Goal: Information Seeking & Learning: Learn about a topic

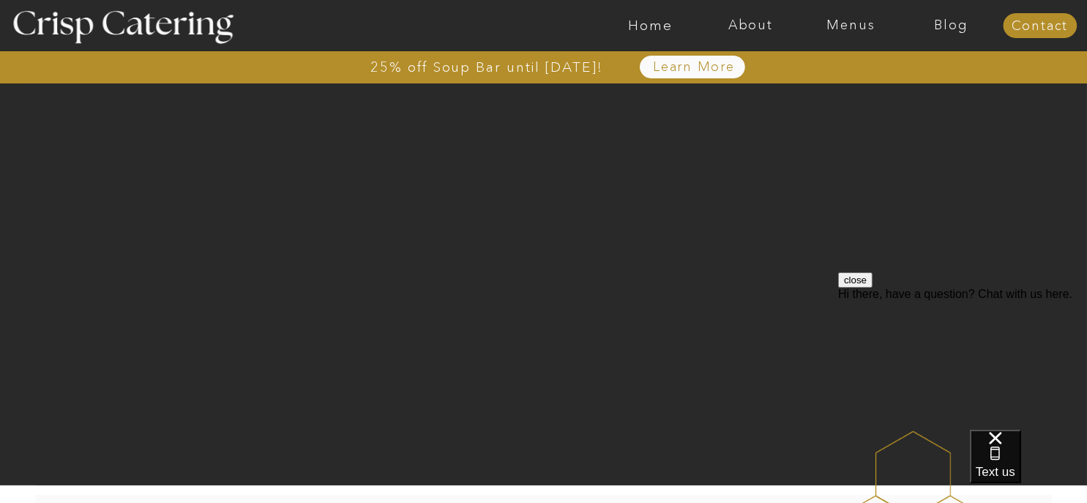
click at [872, 287] on button "close" at bounding box center [854, 278] width 34 height 15
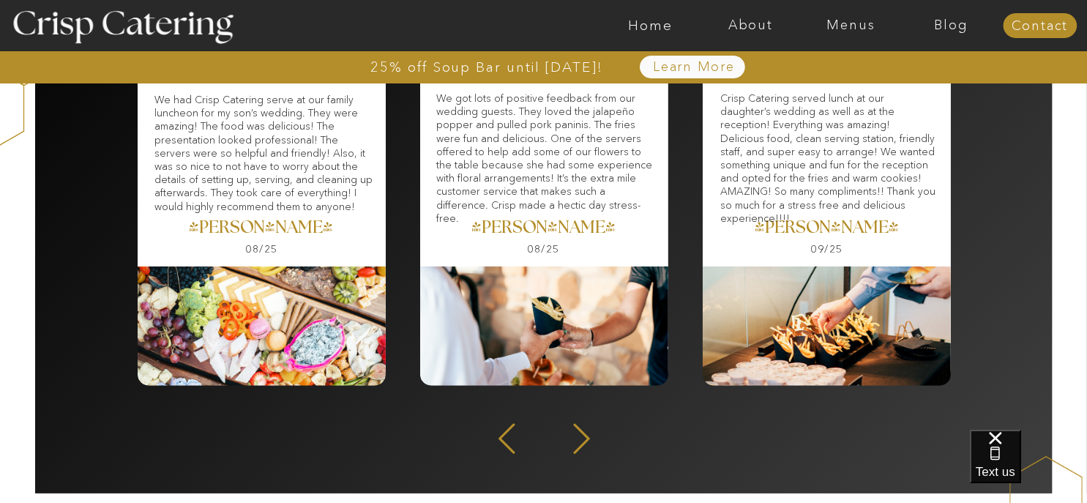
scroll to position [1976, 0]
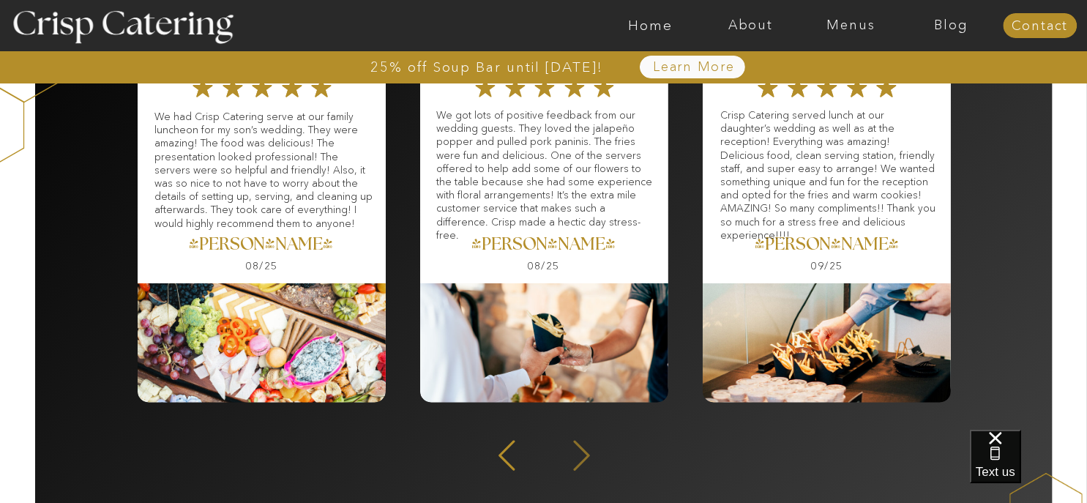
click at [585, 452] on icon at bounding box center [581, 456] width 16 height 30
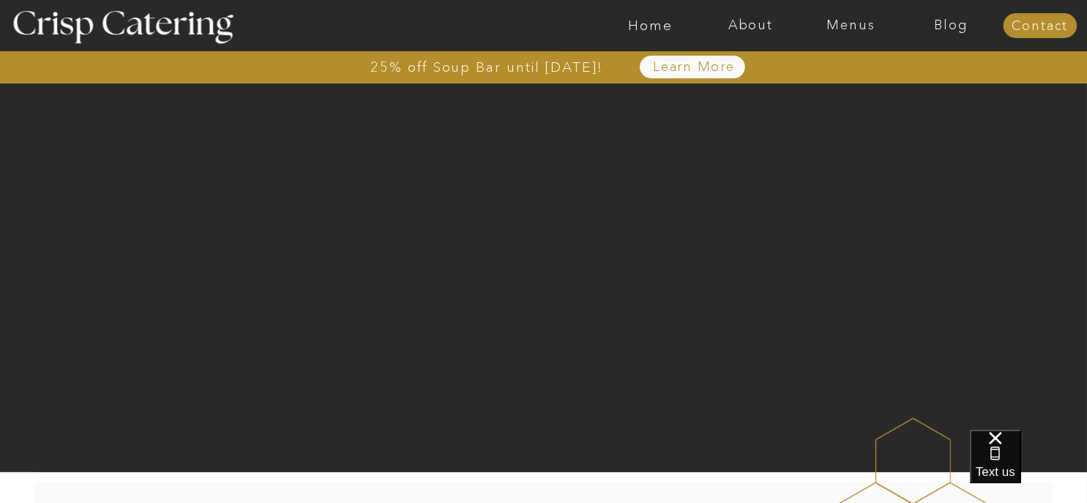
scroll to position [0, 0]
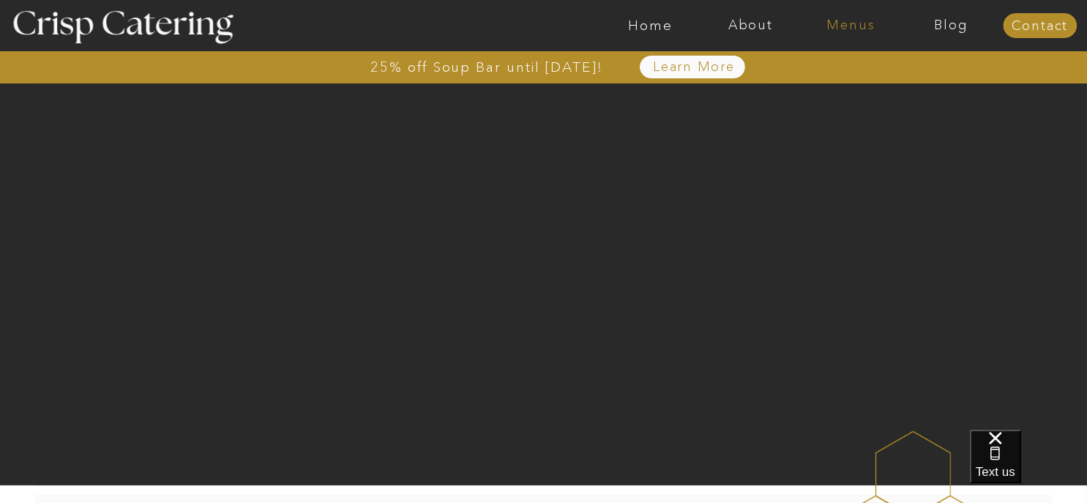
click at [861, 25] on nav "Menus" at bounding box center [851, 25] width 100 height 15
click at [864, 64] on nav "Summer (Mar-Aug)" at bounding box center [855, 66] width 131 height 14
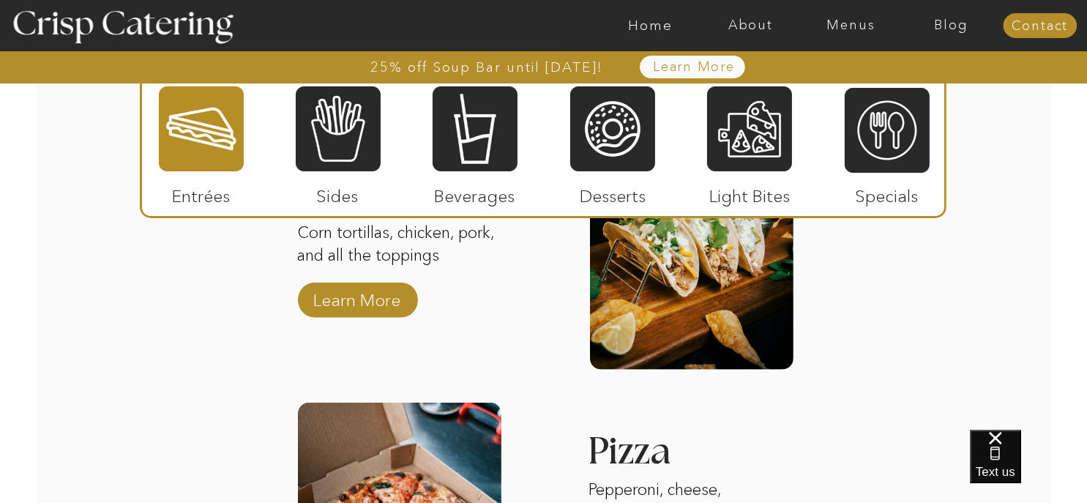
scroll to position [1756, 0]
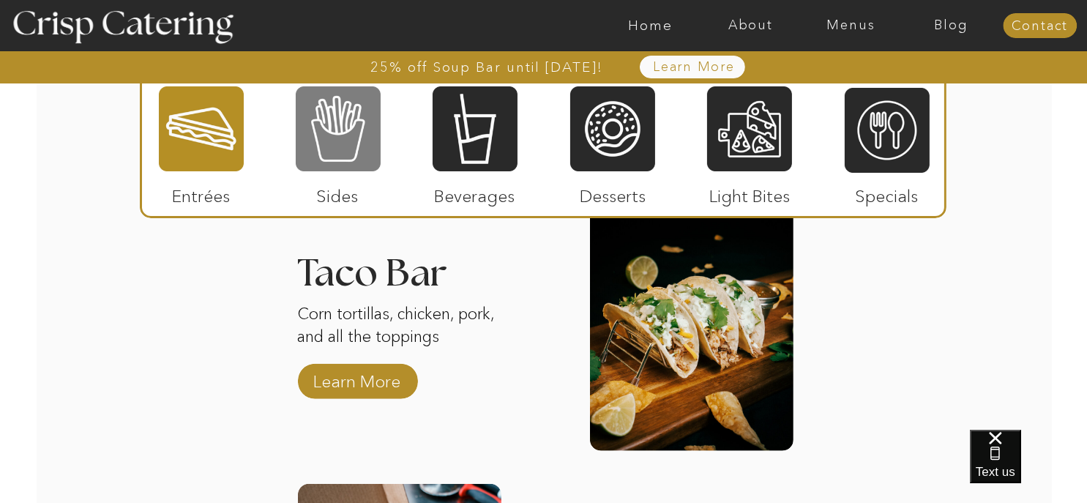
click at [359, 119] on div at bounding box center [338, 129] width 85 height 88
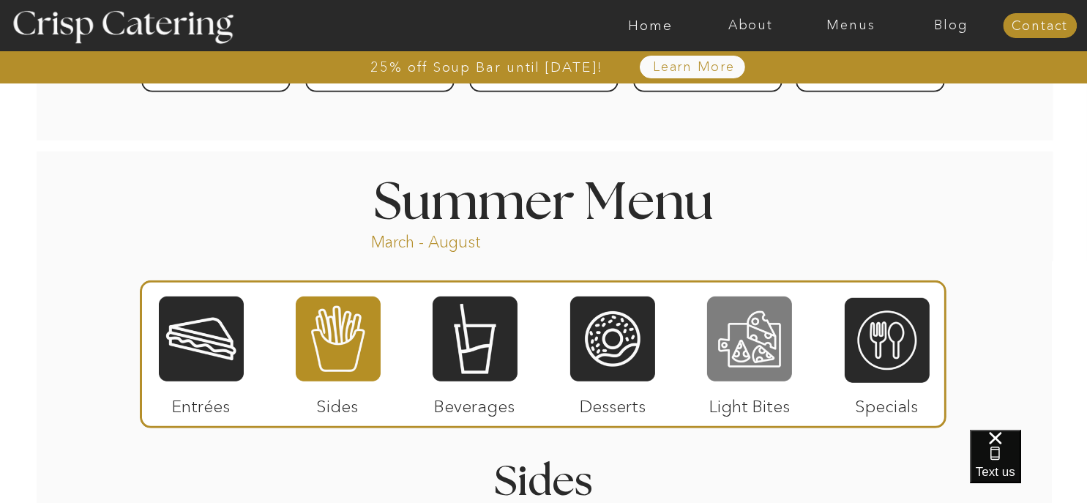
scroll to position [1098, 0]
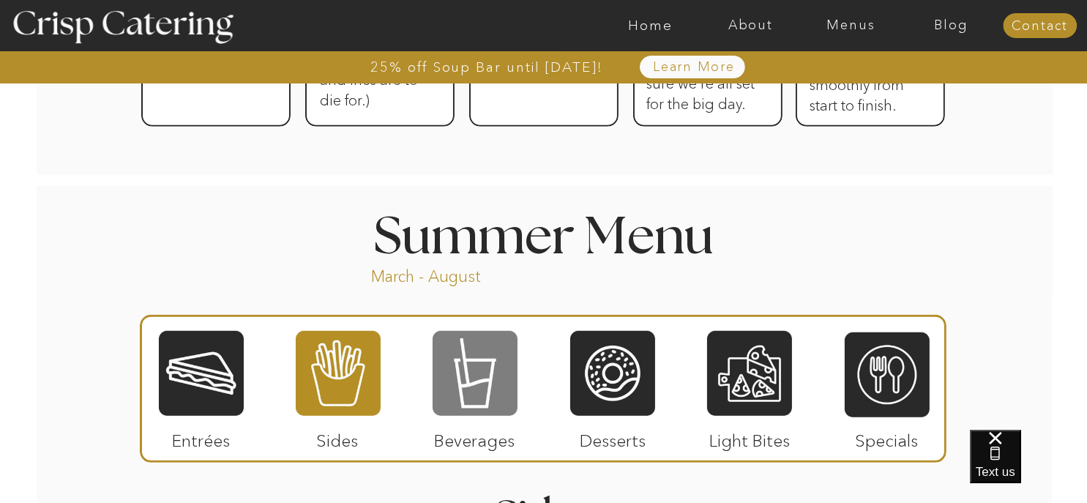
click at [476, 383] on div at bounding box center [474, 373] width 85 height 88
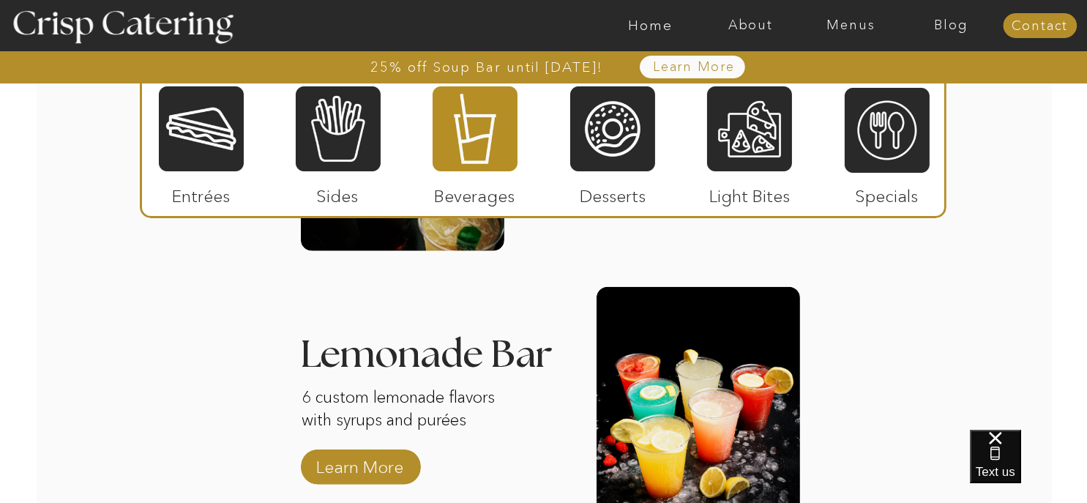
scroll to position [1537, 0]
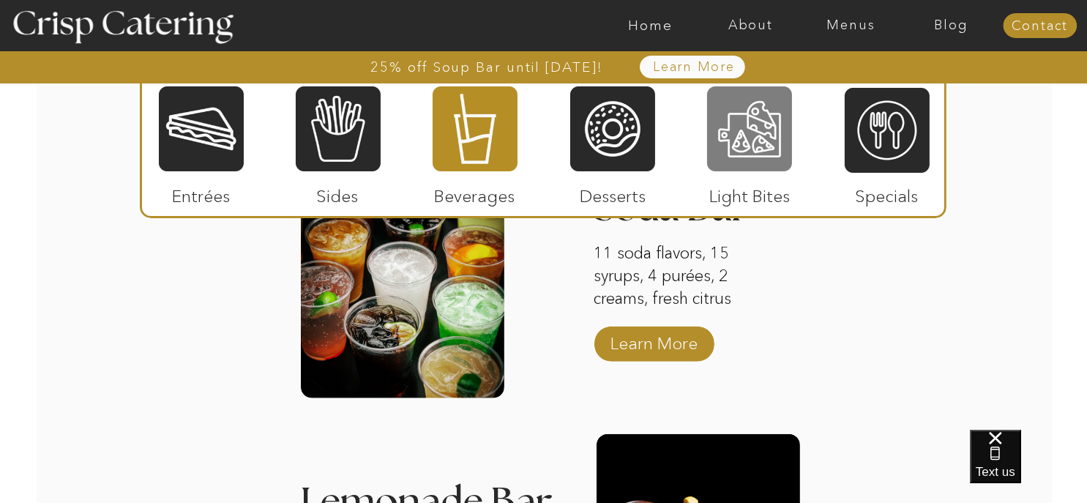
click at [754, 146] on div at bounding box center [749, 129] width 85 height 88
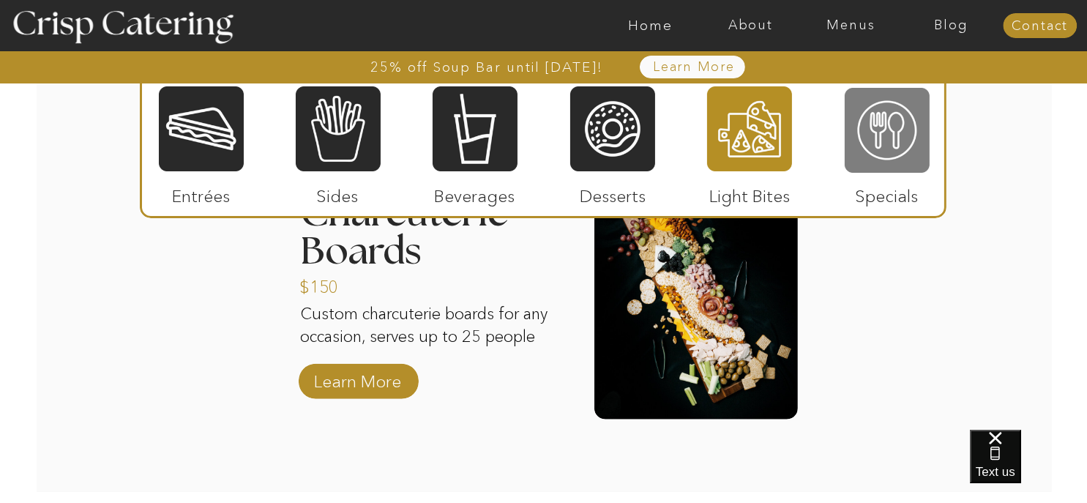
click at [888, 151] on div at bounding box center [886, 130] width 85 height 88
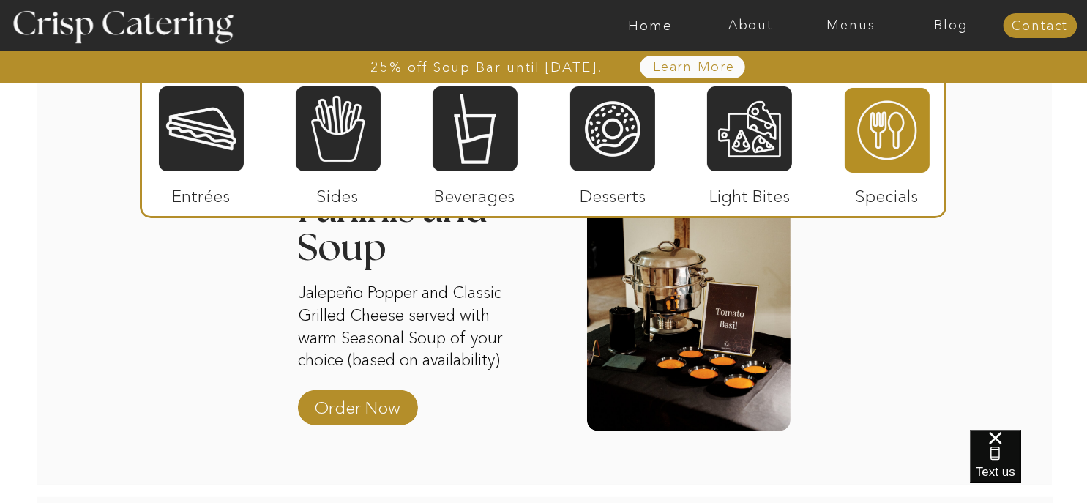
scroll to position [878, 0]
